Goal: Find specific page/section: Find specific page/section

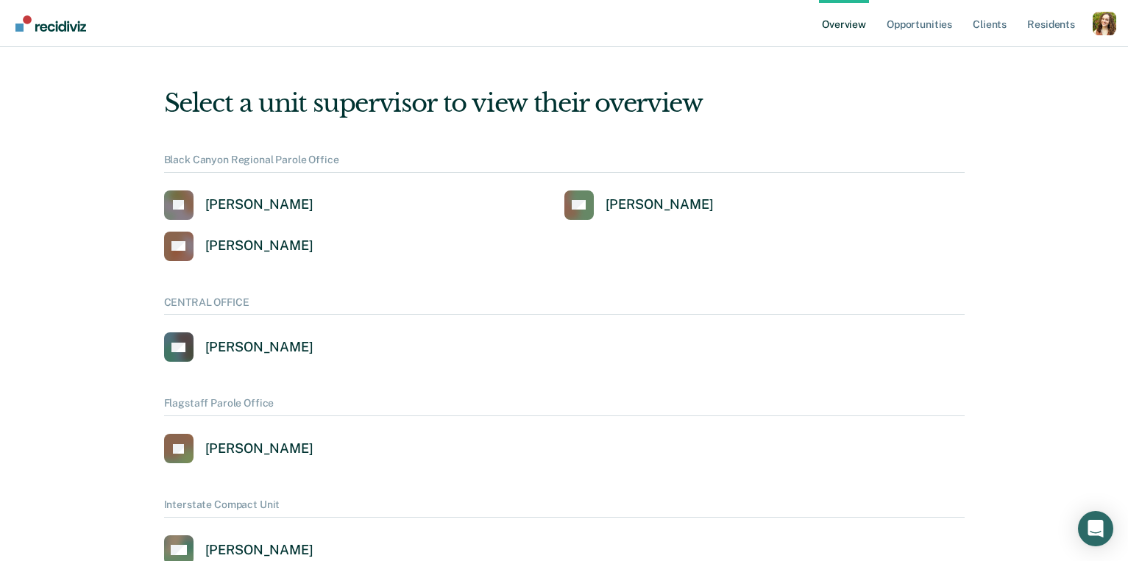
click at [1109, 37] on div "Profile How it works Log Out" at bounding box center [1104, 25] width 24 height 26
click at [1103, 17] on div "Profile dropdown button" at bounding box center [1104, 24] width 24 height 24
click at [1011, 65] on link "Profile" at bounding box center [1044, 67] width 95 height 13
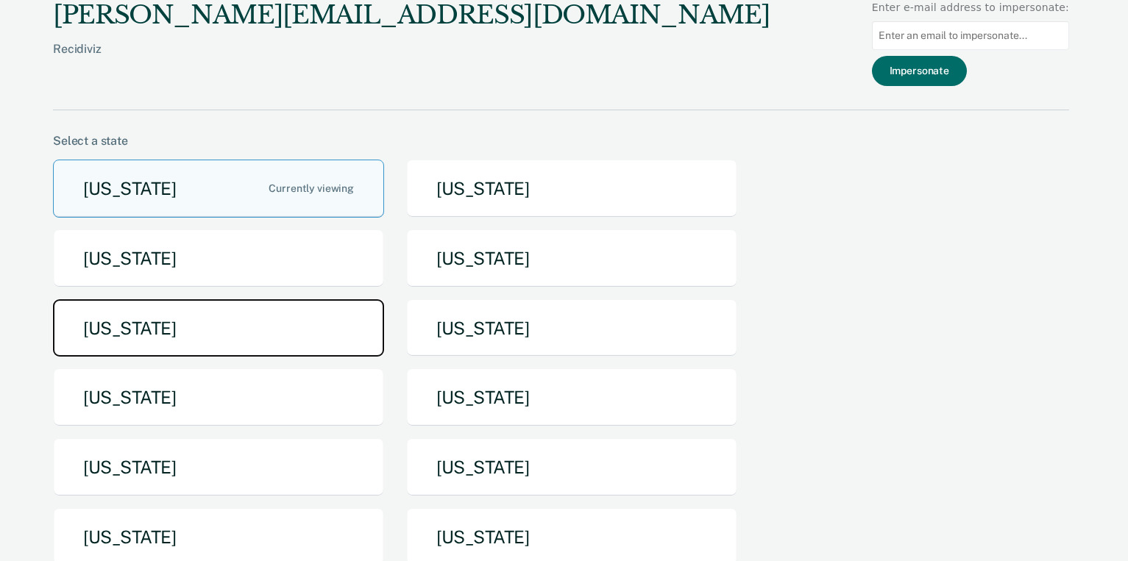
click at [282, 332] on button "[US_STATE]" at bounding box center [218, 328] width 331 height 58
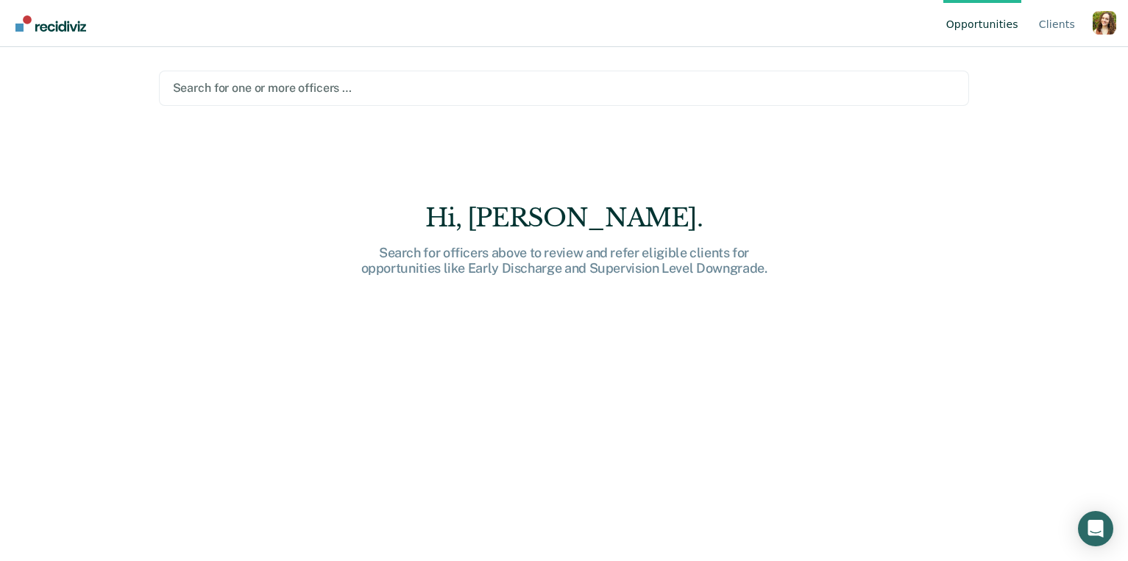
click at [530, 95] on div at bounding box center [564, 87] width 783 height 17
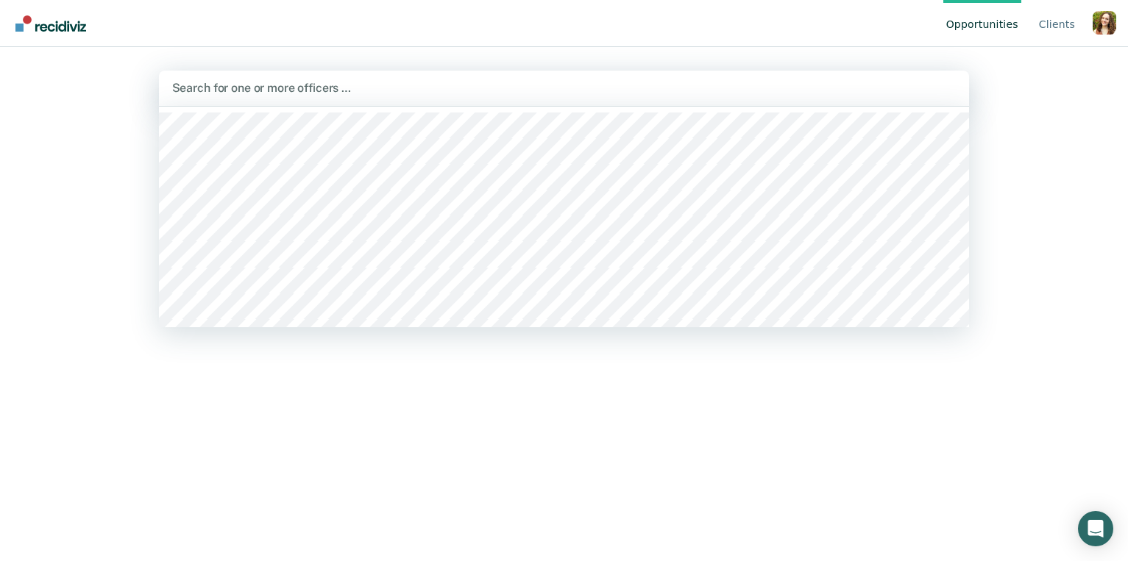
click at [874, 50] on main "option [PERSON_NAME], deselected. [PERSON_NAME], 1 of 514. 514 results availabl…" at bounding box center [564, 286] width 846 height 479
